Goal: Task Accomplishment & Management: Use online tool/utility

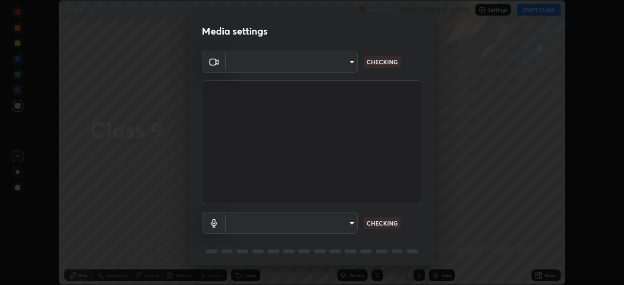
scroll to position [285, 624]
type input "e15fe1ebf70cde3bfcbeee335f8652014c7a9185cc29a01d69aea44f35fb34b8"
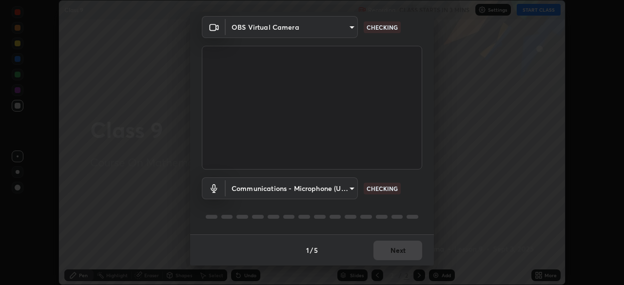
click at [332, 185] on body "Erase all Class 9 Recording CLASS STARTS IN 3 MINS Settings START CLASS Setting…" at bounding box center [312, 142] width 624 height 285
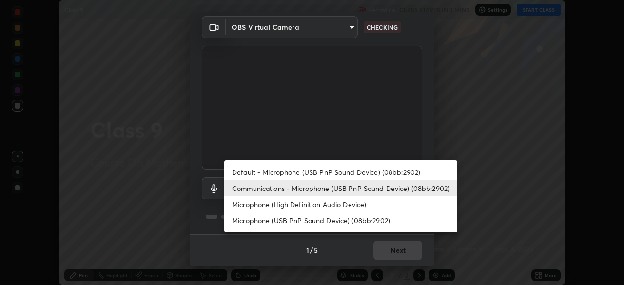
click at [322, 167] on li "Default - Microphone (USB PnP Sound Device) (08bb:2902)" at bounding box center [340, 172] width 233 height 16
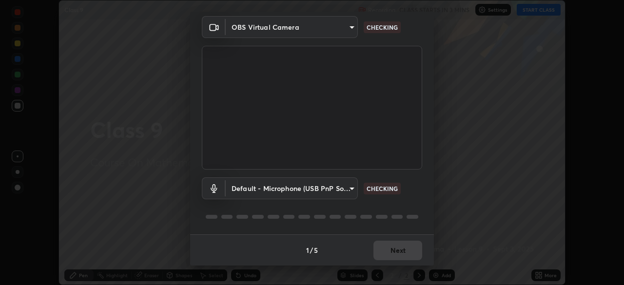
type input "default"
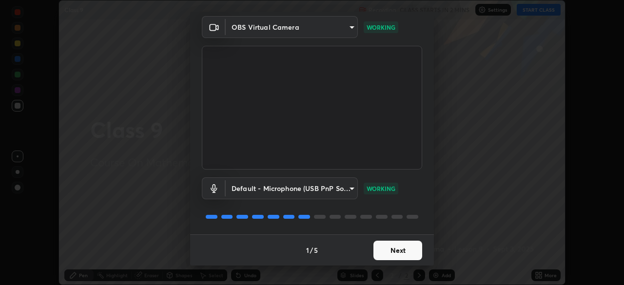
click at [398, 248] on button "Next" at bounding box center [397, 250] width 49 height 19
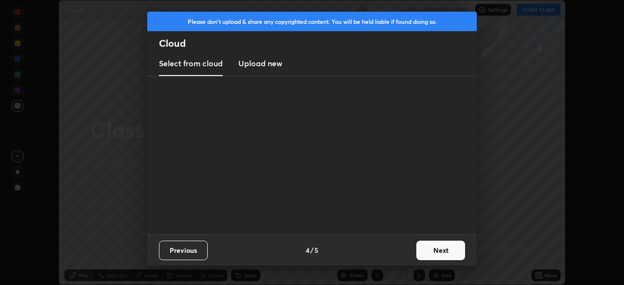
click at [399, 251] on div "Previous 4 / 5 Next" at bounding box center [312, 249] width 330 height 31
click at [429, 251] on button "Next" at bounding box center [440, 250] width 49 height 19
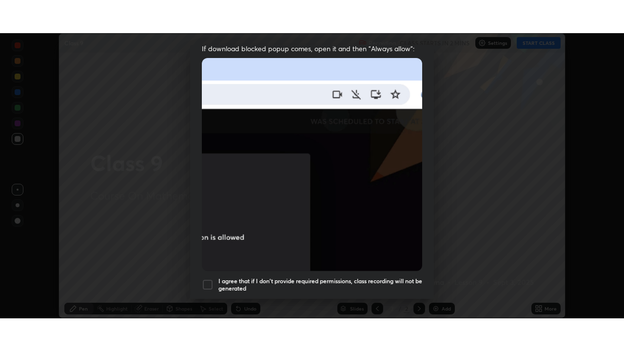
scroll to position [234, 0]
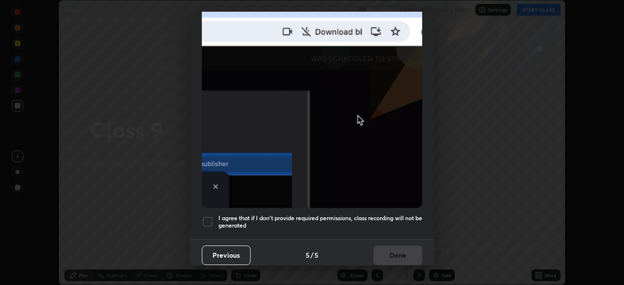
click at [205, 216] on div at bounding box center [208, 222] width 12 height 12
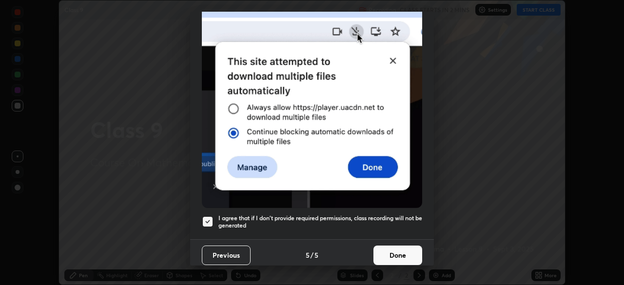
click at [386, 251] on button "Done" at bounding box center [397, 255] width 49 height 19
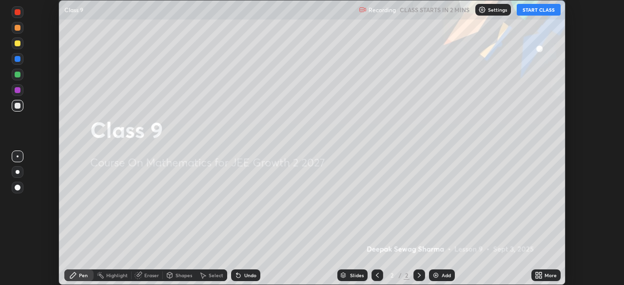
click at [530, 12] on button "START CLASS" at bounding box center [539, 10] width 44 height 12
click at [537, 273] on icon at bounding box center [537, 274] width 2 height 2
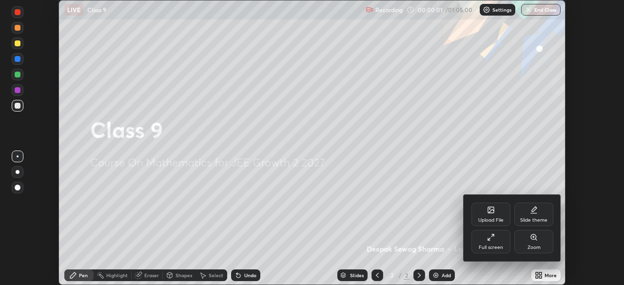
click at [495, 241] on div "Full screen" at bounding box center [490, 241] width 39 height 23
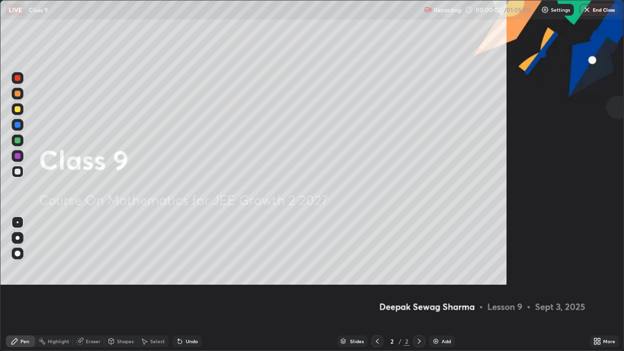
scroll to position [351, 624]
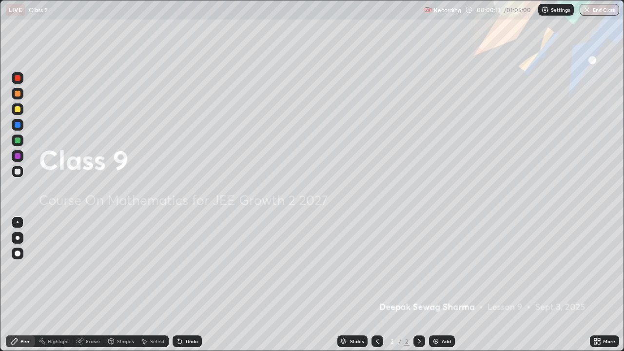
click at [436, 285] on img at bounding box center [436, 341] width 8 height 8
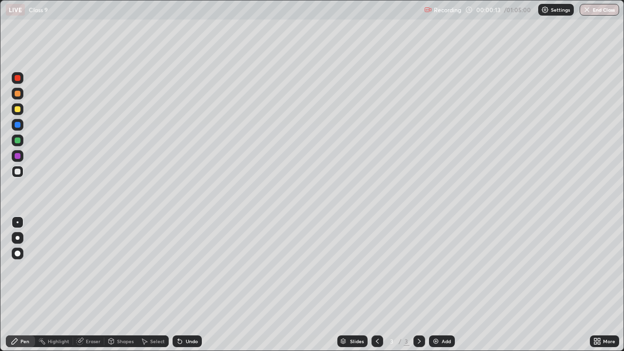
click at [20, 138] on div at bounding box center [18, 140] width 6 height 6
click at [19, 142] on div at bounding box center [18, 140] width 6 height 6
click at [18, 139] on div at bounding box center [18, 140] width 6 height 6
click at [17, 111] on div at bounding box center [18, 109] width 6 height 6
click at [19, 123] on div at bounding box center [18, 125] width 6 height 6
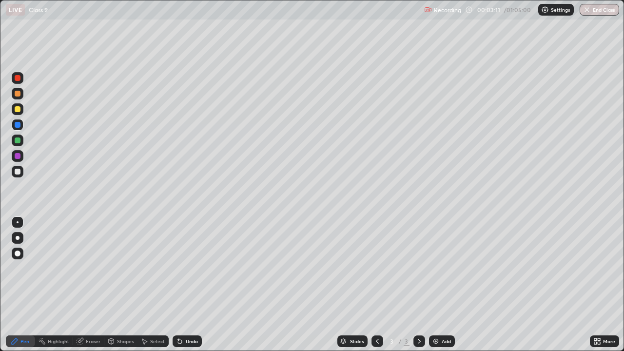
click at [186, 285] on div "Undo" at bounding box center [192, 341] width 12 height 5
click at [182, 285] on div "Undo" at bounding box center [187, 341] width 29 height 12
click at [19, 142] on div at bounding box center [18, 140] width 6 height 6
click at [418, 285] on icon at bounding box center [419, 341] width 8 height 8
click at [439, 285] on div "Add" at bounding box center [442, 341] width 26 height 12
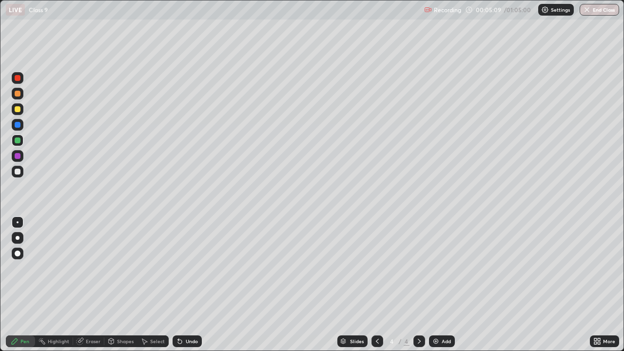
click at [17, 106] on div at bounding box center [18, 109] width 6 height 6
click at [14, 171] on div at bounding box center [18, 172] width 12 height 12
click at [19, 141] on div at bounding box center [18, 140] width 6 height 6
click at [15, 125] on div at bounding box center [18, 125] width 6 height 6
click at [417, 285] on icon at bounding box center [419, 341] width 8 height 8
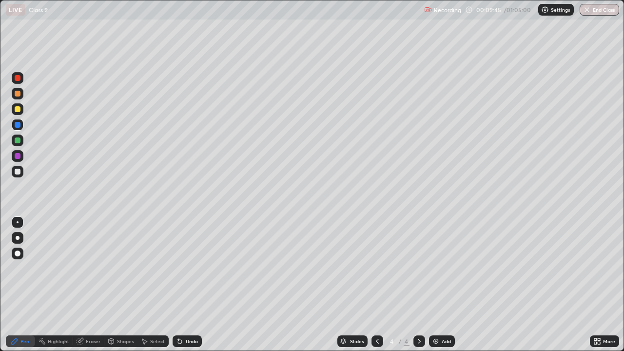
click at [436, 285] on img at bounding box center [436, 341] width 8 height 8
click at [20, 109] on div at bounding box center [18, 109] width 6 height 6
click at [16, 140] on div at bounding box center [18, 140] width 6 height 6
click at [18, 171] on div at bounding box center [18, 172] width 6 height 6
click at [19, 156] on div at bounding box center [18, 156] width 6 height 6
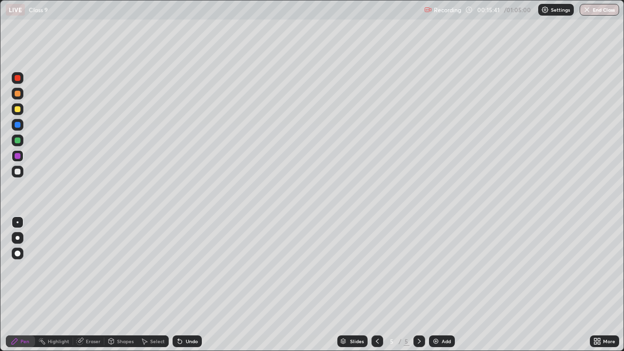
click at [157, 285] on div "Select" at bounding box center [157, 341] width 15 height 5
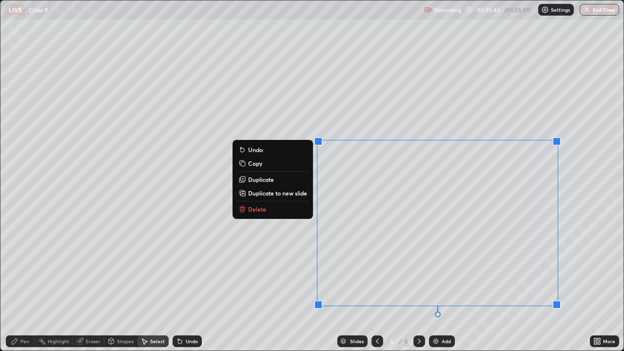
click at [285, 194] on p "Duplicate to new slide" at bounding box center [277, 193] width 59 height 8
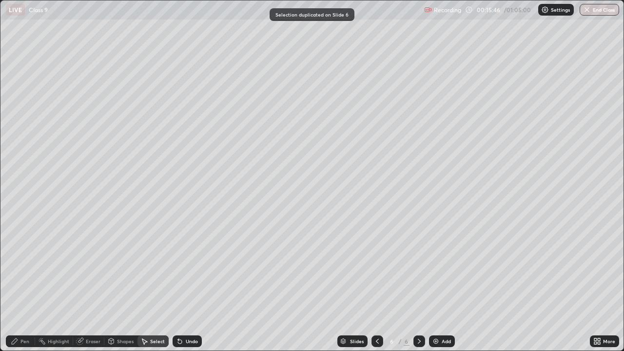
click at [89, 285] on div "Eraser" at bounding box center [93, 341] width 15 height 5
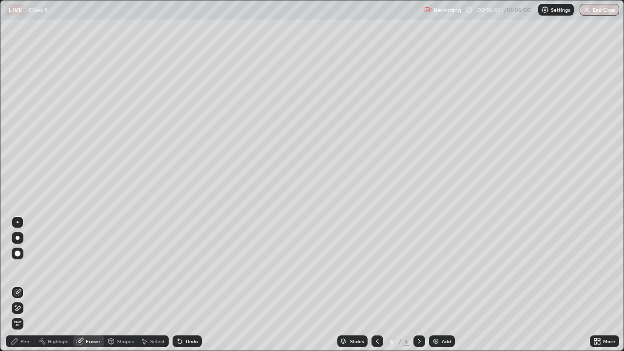
click at [18, 285] on icon at bounding box center [18, 308] width 8 height 8
click at [21, 285] on div "Pen" at bounding box center [20, 341] width 29 height 12
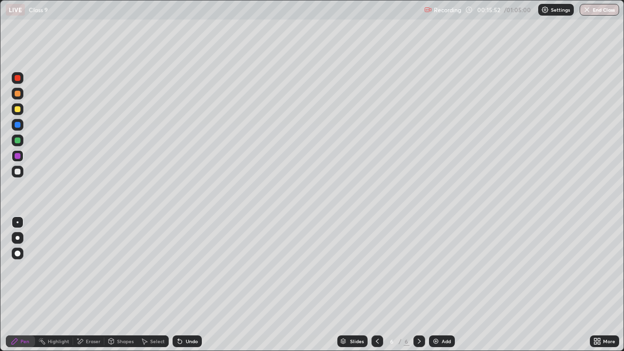
click at [18, 172] on div at bounding box center [18, 172] width 6 height 6
click at [86, 285] on div "Eraser" at bounding box center [93, 341] width 15 height 5
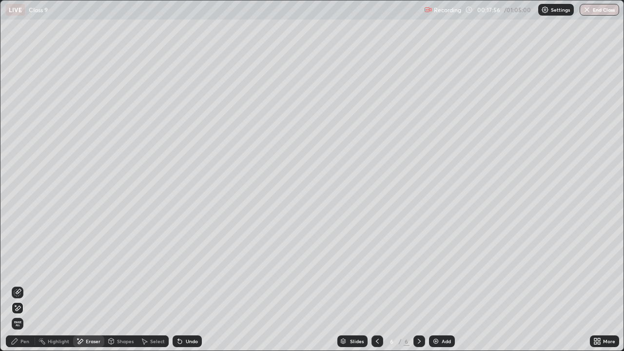
click at [24, 285] on div "Pen" at bounding box center [24, 341] width 9 height 5
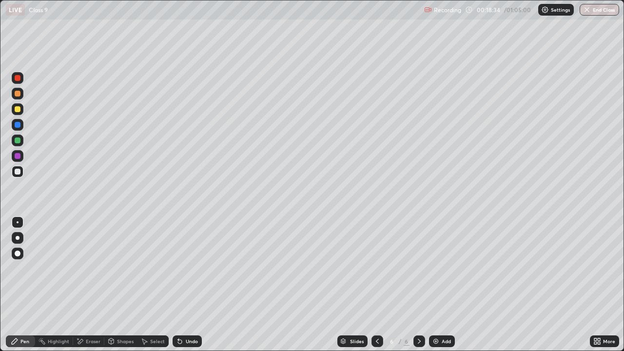
click at [87, 285] on div "Eraser" at bounding box center [93, 341] width 15 height 5
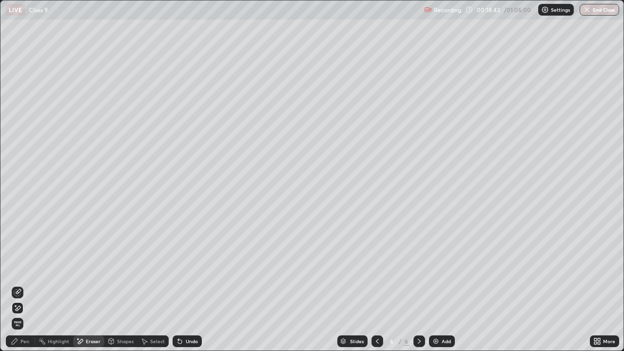
click at [22, 285] on div "Pen" at bounding box center [24, 341] width 9 height 5
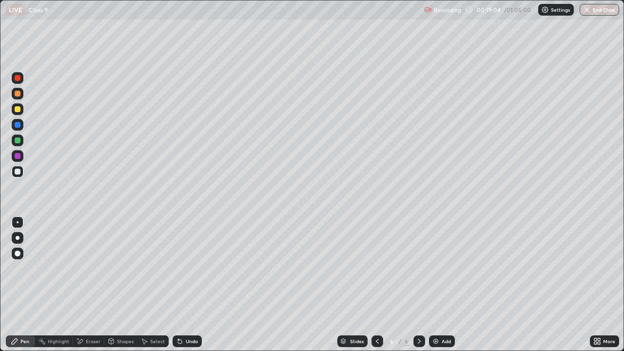
click at [19, 155] on div at bounding box center [18, 156] width 6 height 6
click at [15, 141] on div at bounding box center [18, 140] width 6 height 6
click at [186, 285] on div "Undo" at bounding box center [192, 341] width 12 height 5
click at [16, 172] on div at bounding box center [18, 172] width 6 height 6
click at [376, 285] on icon at bounding box center [377, 341] width 8 height 8
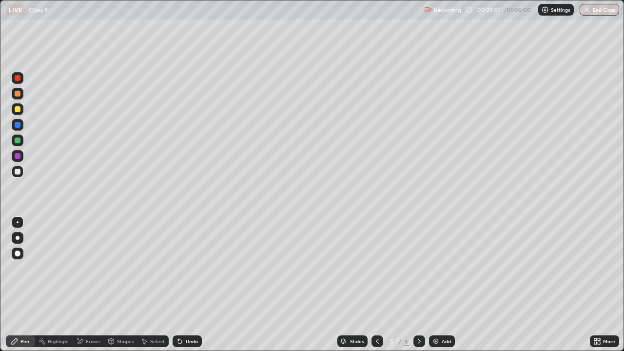
click at [418, 285] on icon at bounding box center [419, 341] width 8 height 8
click at [378, 285] on icon at bounding box center [377, 341] width 8 height 8
click at [418, 285] on icon at bounding box center [419, 341] width 8 height 8
click at [18, 158] on div at bounding box center [18, 156] width 6 height 6
click at [434, 285] on img at bounding box center [436, 341] width 8 height 8
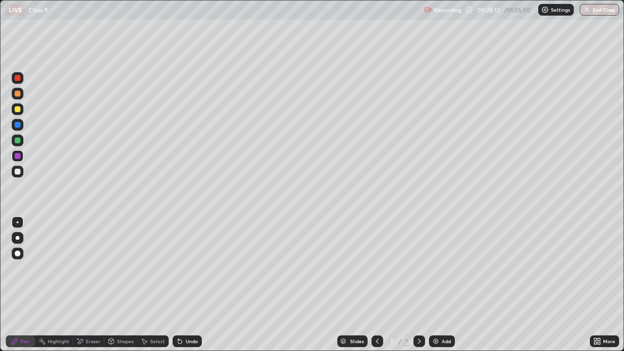
click at [17, 111] on div at bounding box center [18, 109] width 6 height 6
click at [19, 172] on div at bounding box center [18, 172] width 6 height 6
click at [17, 157] on div at bounding box center [18, 156] width 6 height 6
click at [419, 285] on icon at bounding box center [419, 341] width 3 height 5
click at [435, 285] on img at bounding box center [436, 341] width 8 height 8
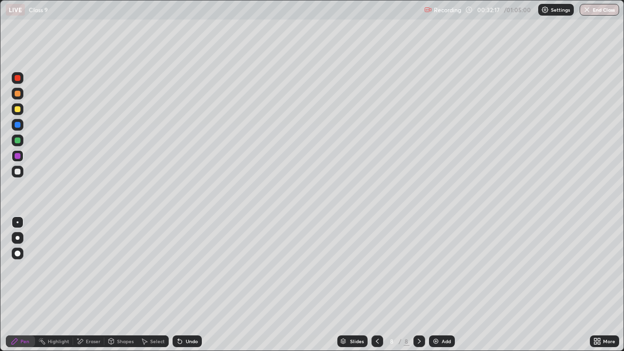
click at [15, 108] on div at bounding box center [18, 109] width 6 height 6
